Goal: Submit feedback/report problem

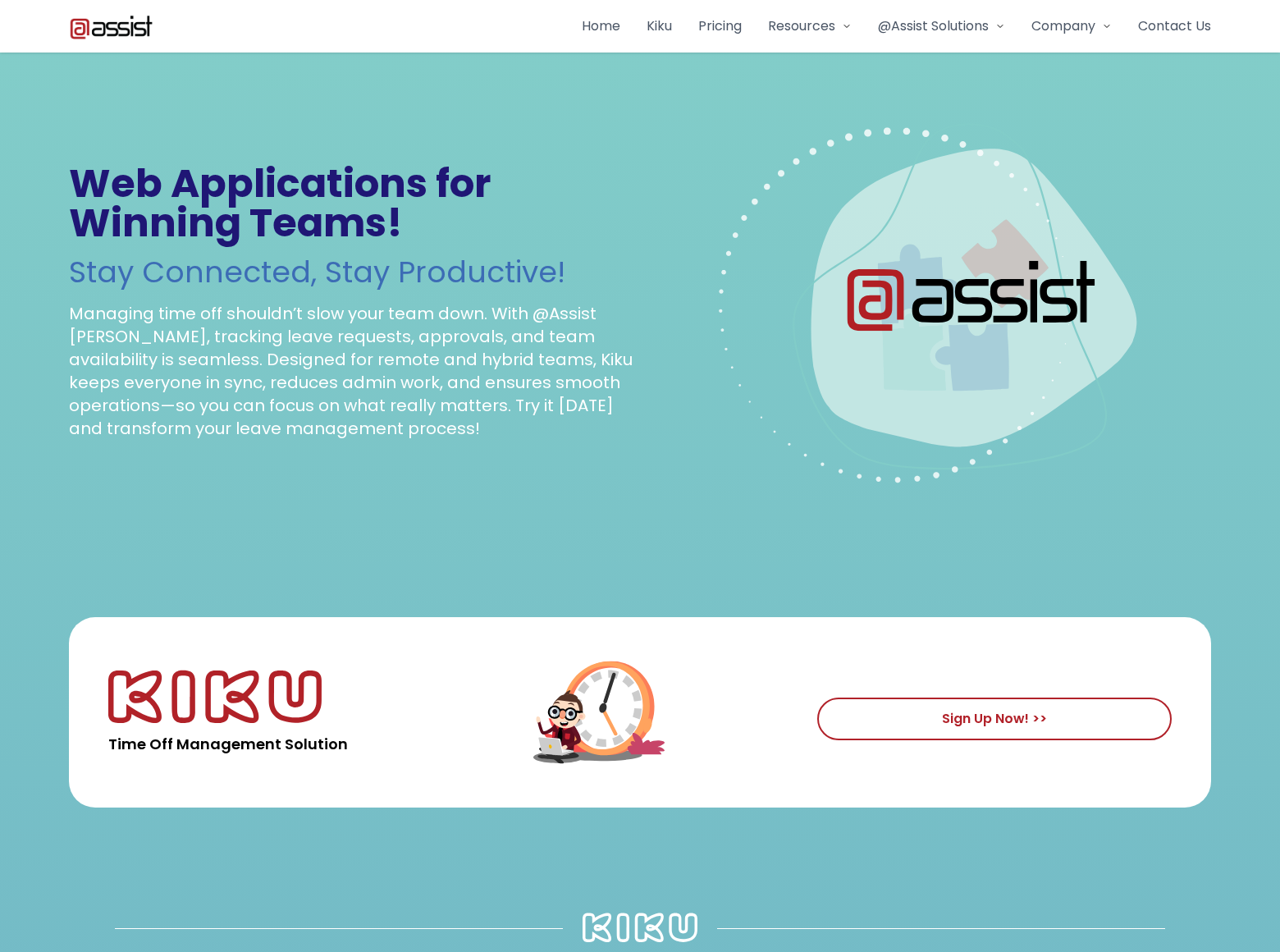
scroll to position [3350, 0]
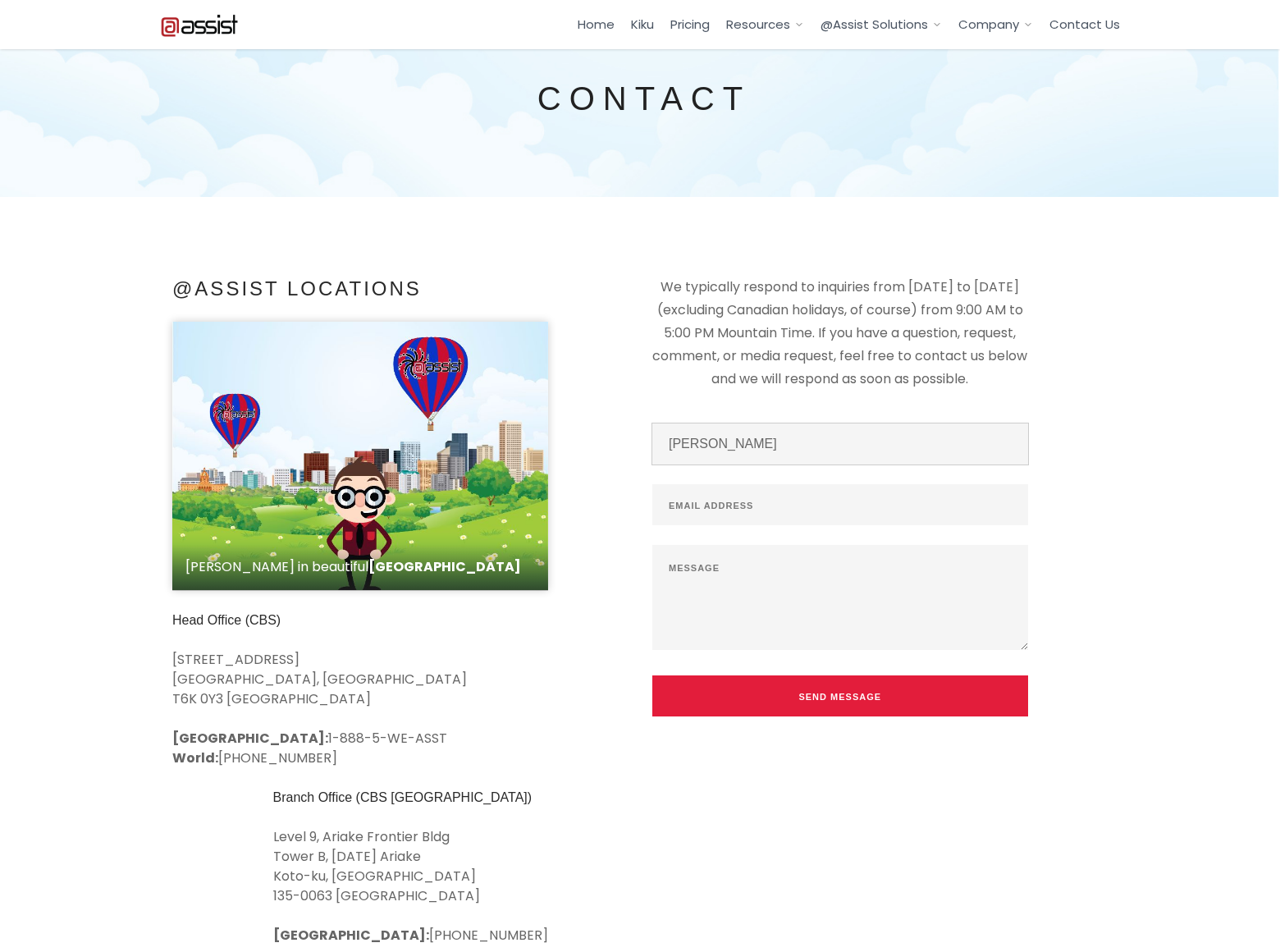
type input "[PERSON_NAME]"
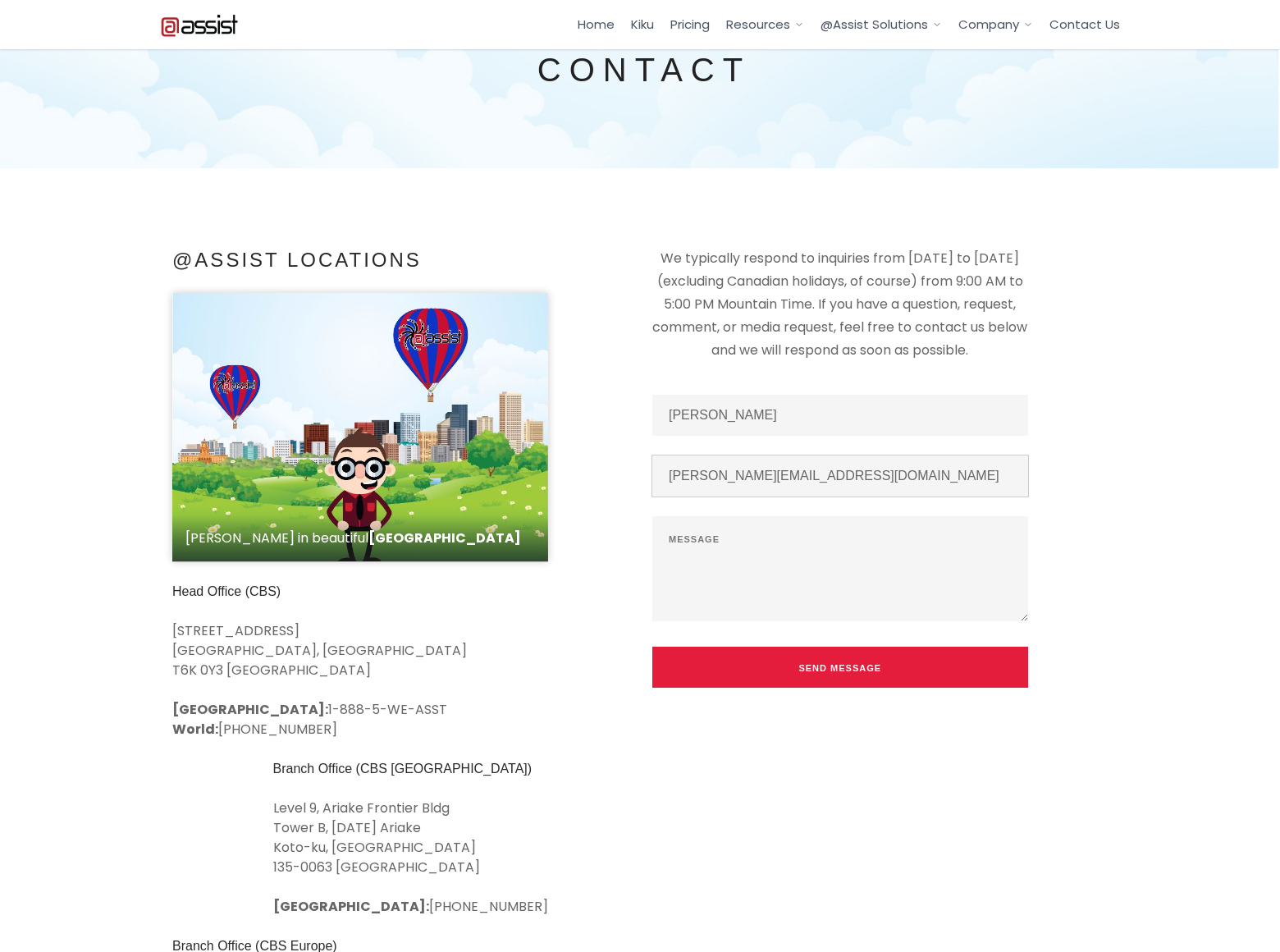
type input "[PERSON_NAME][EMAIL_ADDRESS][DOMAIN_NAME]"
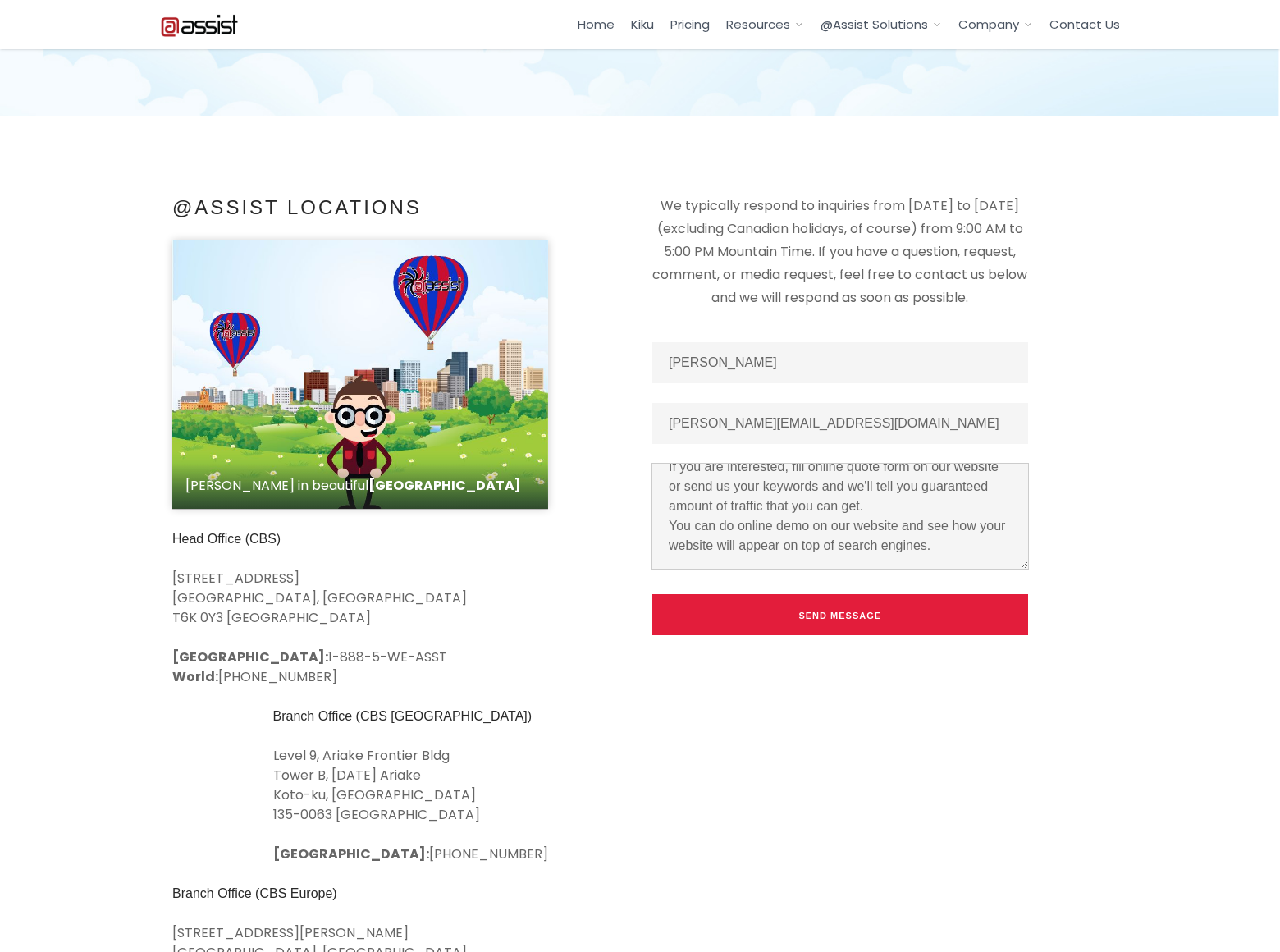
scroll to position [83, 0]
type textarea "We can place your website banner on top position in search engines when someone…"
click at [839, 615] on button "Send Message" at bounding box center [839, 615] width 376 height 41
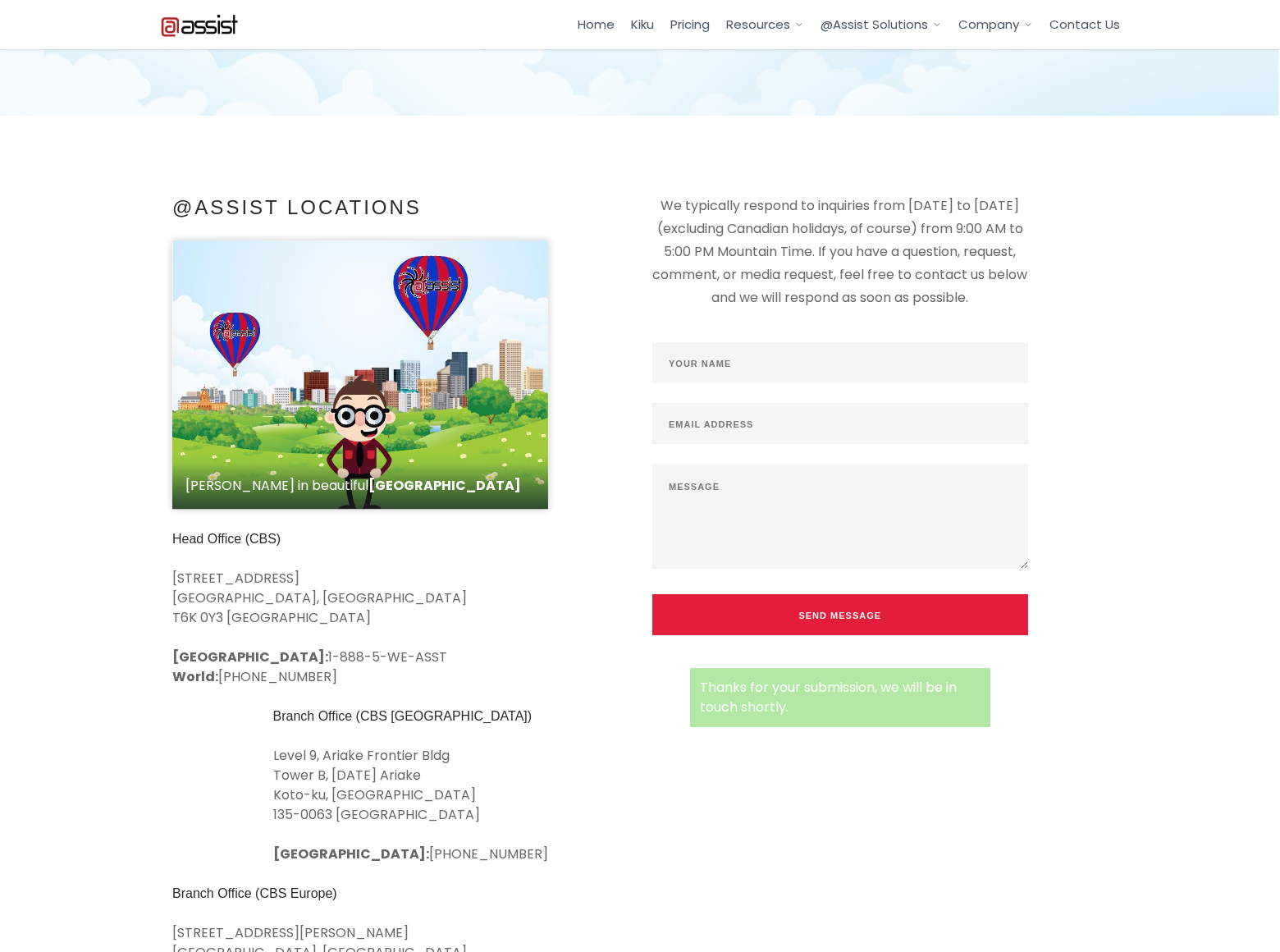
scroll to position [0, 0]
